Goal: Task Accomplishment & Management: Complete application form

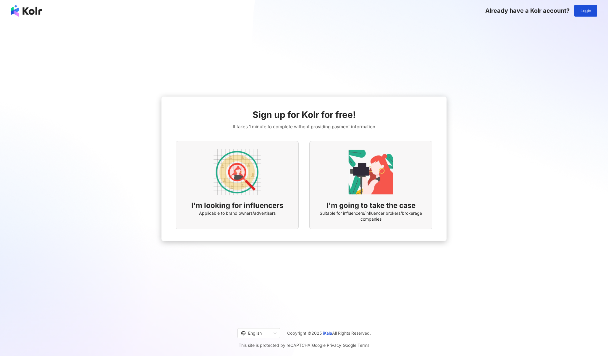
click at [358, 168] on img at bounding box center [370, 171] width 47 height 47
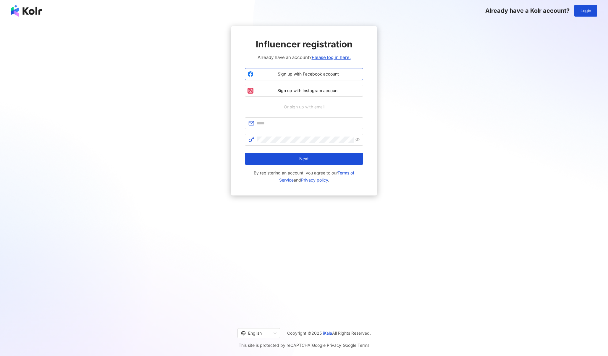
click at [327, 72] on span "Sign up with Facebook account" at bounding box center [308, 74] width 105 height 6
click at [297, 92] on span "Sign up with Instagram account" at bounding box center [308, 91] width 105 height 6
